Goal: Task Accomplishment & Management: Use online tool/utility

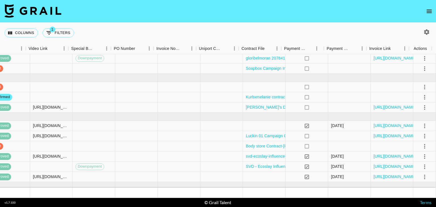
scroll to position [5, 511]
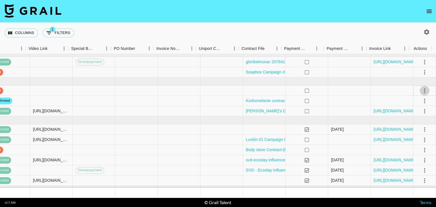
click at [421, 91] on icon "select merge strategy" at bounding box center [424, 90] width 7 height 7
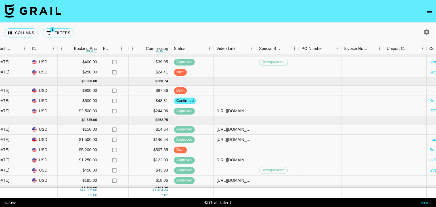
scroll to position [5, 322]
click at [232, 93] on div at bounding box center [235, 91] width 43 height 10
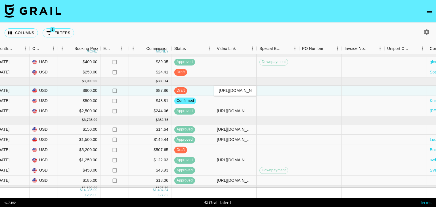
scroll to position [0, 44]
type input "[URL][DOMAIN_NAME]"
click at [285, 31] on div "Columns 1 Filters + Booking" at bounding box center [218, 33] width 436 height 20
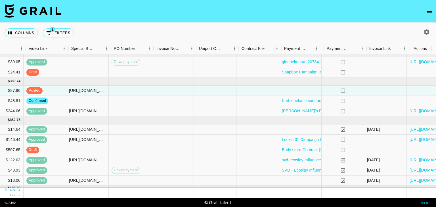
scroll to position [5, 511]
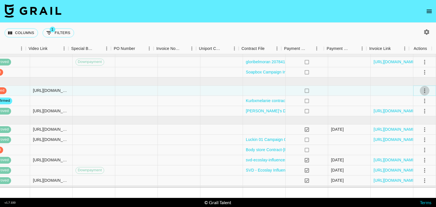
click at [421, 89] on icon "select merge strategy" at bounding box center [424, 90] width 7 height 7
click at [415, 145] on div "Approve" at bounding box center [412, 143] width 17 height 7
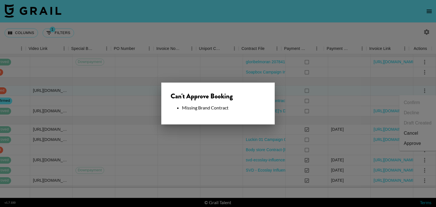
click at [254, 24] on div at bounding box center [218, 103] width 436 height 207
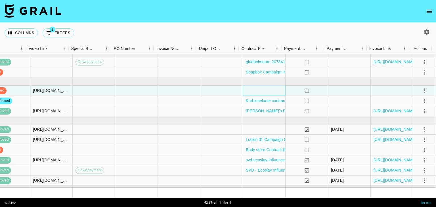
click at [264, 90] on div at bounding box center [264, 91] width 43 height 10
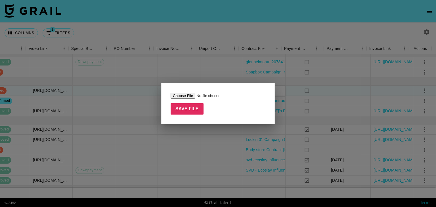
click at [281, 30] on div at bounding box center [218, 103] width 436 height 207
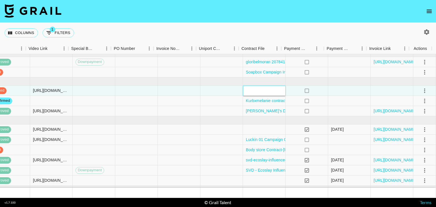
click at [266, 92] on div at bounding box center [264, 91] width 43 height 10
click at [257, 91] on div at bounding box center [264, 91] width 43 height 10
click at [288, 32] on div "Columns 1 Filters + Booking" at bounding box center [218, 33] width 436 height 20
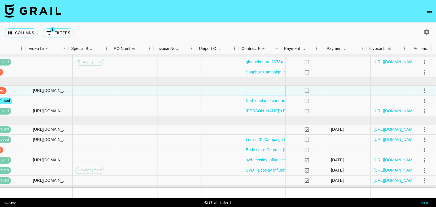
click at [272, 87] on div at bounding box center [264, 91] width 43 height 10
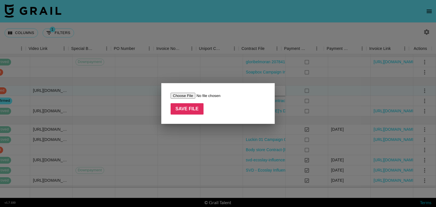
click at [185, 93] on input "file" at bounding box center [207, 96] width 72 height 6
type input "C:\fakepath\Temu _ Associated Talent Ltd master network agreement_signed.pdf"
click at [195, 111] on input "Save File" at bounding box center [187, 108] width 33 height 11
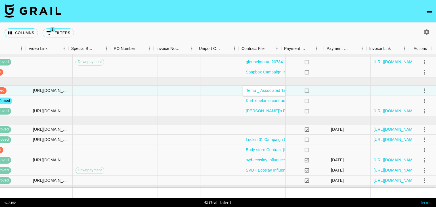
click at [304, 33] on div "Columns 1 Filters + Booking" at bounding box center [218, 33] width 436 height 20
click at [424, 92] on icon "select merge strategy" at bounding box center [424, 91] width 1 height 5
click at [419, 149] on ul "Confirm Decline Draft Created Cancel Approve" at bounding box center [417, 123] width 37 height 56
click at [418, 143] on div "Approve" at bounding box center [412, 143] width 17 height 7
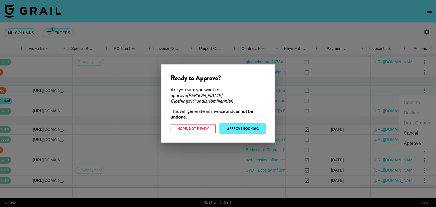
click at [238, 124] on button "Approve Booking" at bounding box center [242, 128] width 45 height 9
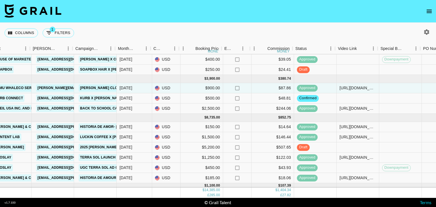
scroll to position [8, 200]
